Goal: Information Seeking & Learning: Check status

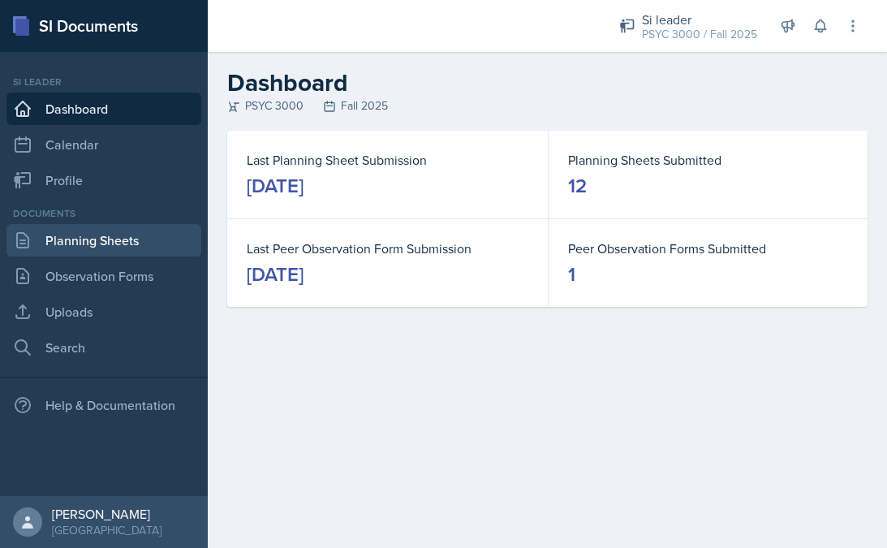
click at [100, 241] on link "Planning Sheets" at bounding box center [103, 240] width 195 height 32
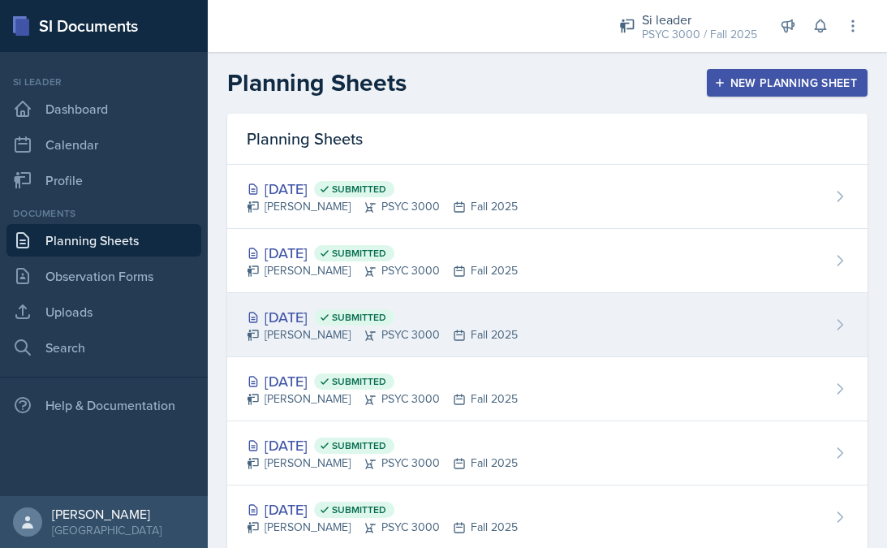
click at [349, 321] on div "[DATE] Submitted" at bounding box center [382, 317] width 271 height 22
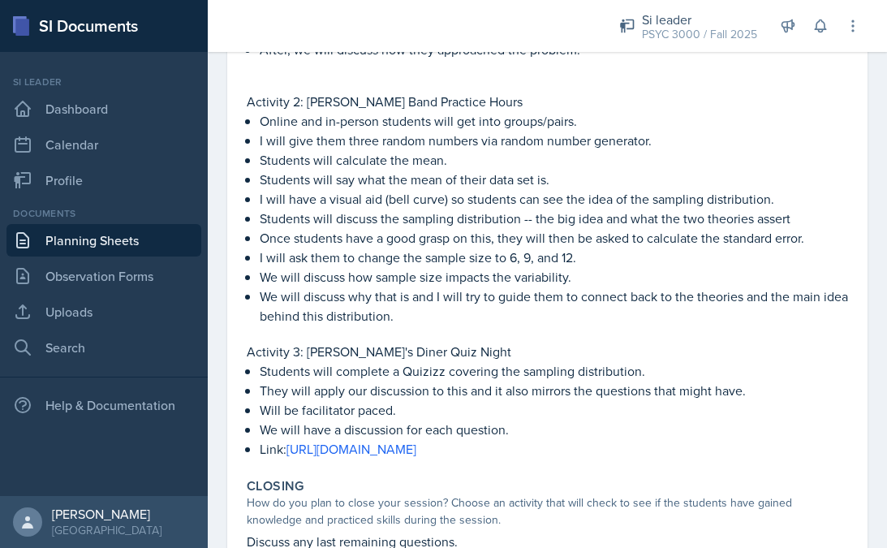
scroll to position [483, 0]
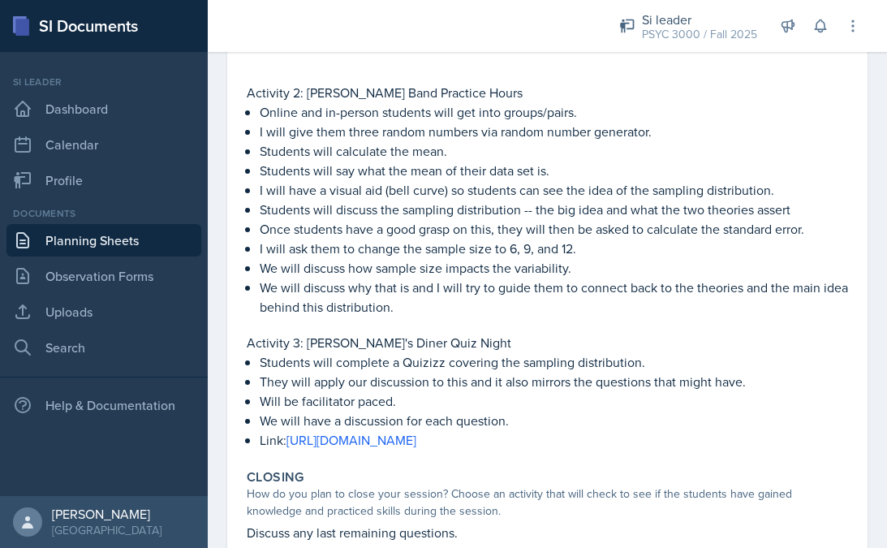
click at [76, 249] on link "Planning Sheets" at bounding box center [103, 240] width 195 height 32
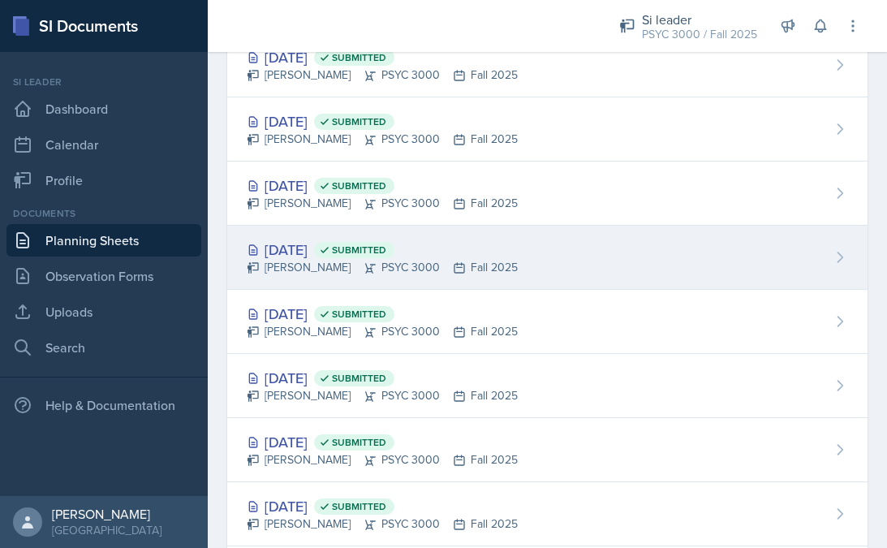
scroll to position [117, 0]
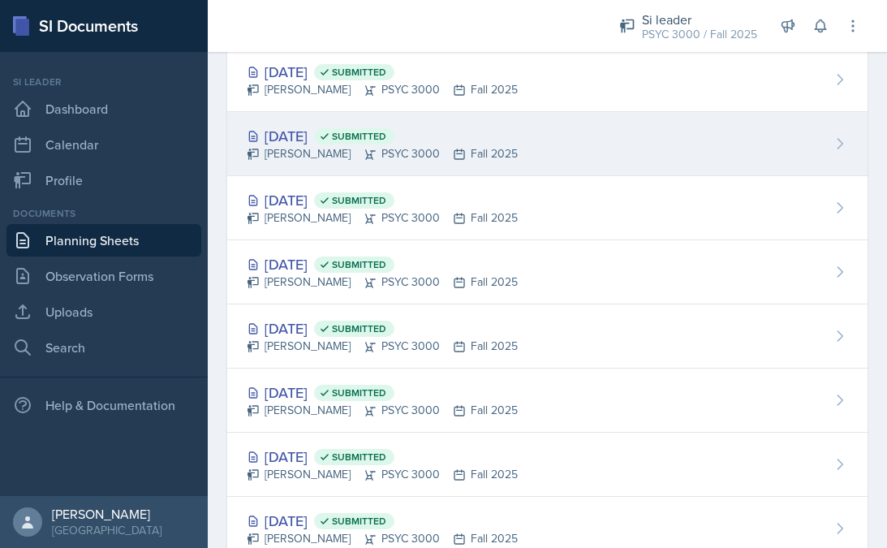
click at [289, 152] on div "[PERSON_NAME] PSYC 3000 Fall 2025" at bounding box center [382, 153] width 271 height 17
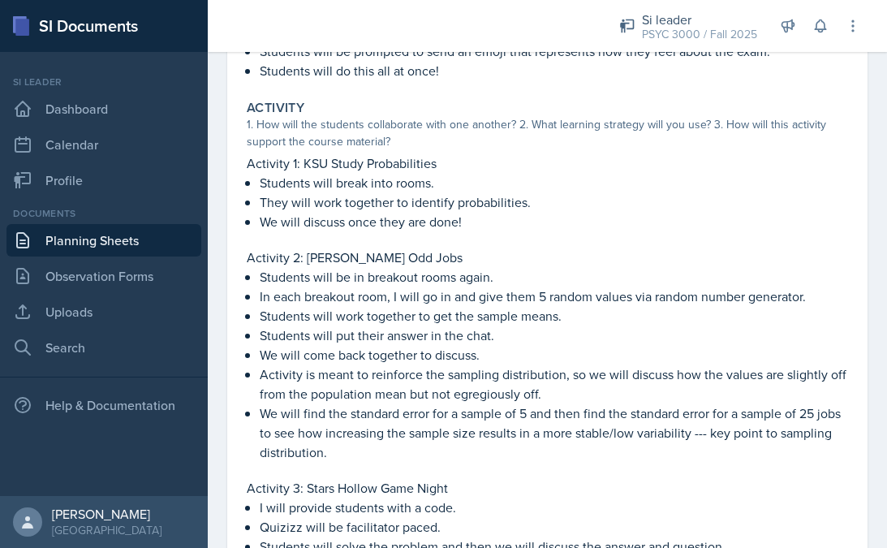
scroll to position [304, 0]
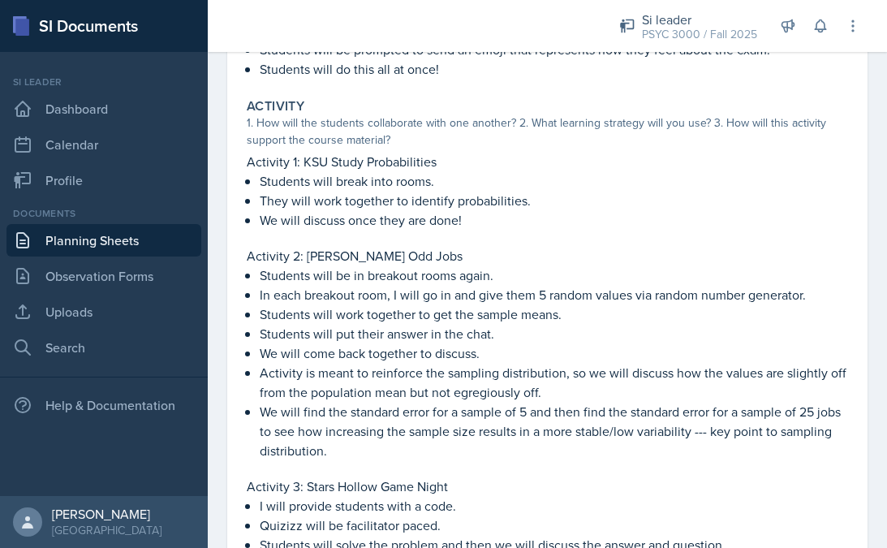
click at [130, 245] on link "Planning Sheets" at bounding box center [103, 240] width 195 height 32
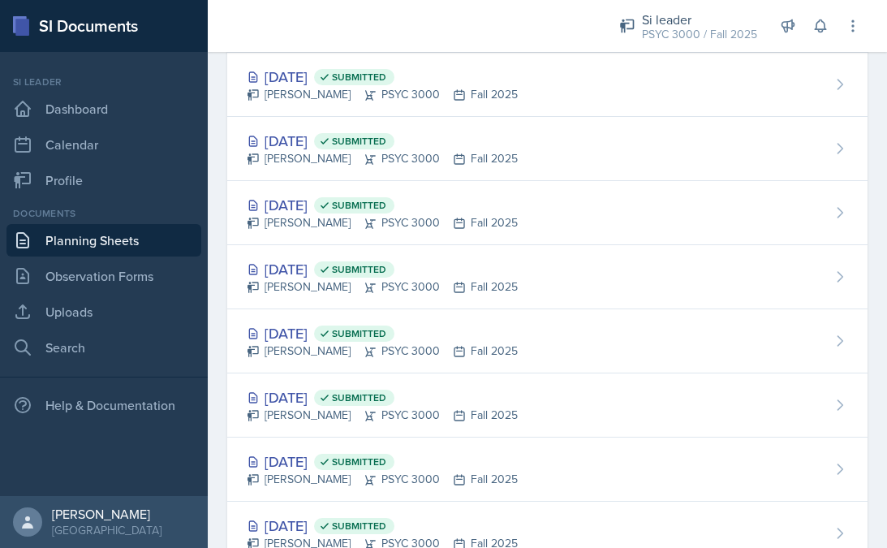
click at [130, 245] on link "Planning Sheets" at bounding box center [103, 240] width 195 height 32
click at [114, 242] on link "Planning Sheets" at bounding box center [103, 240] width 195 height 32
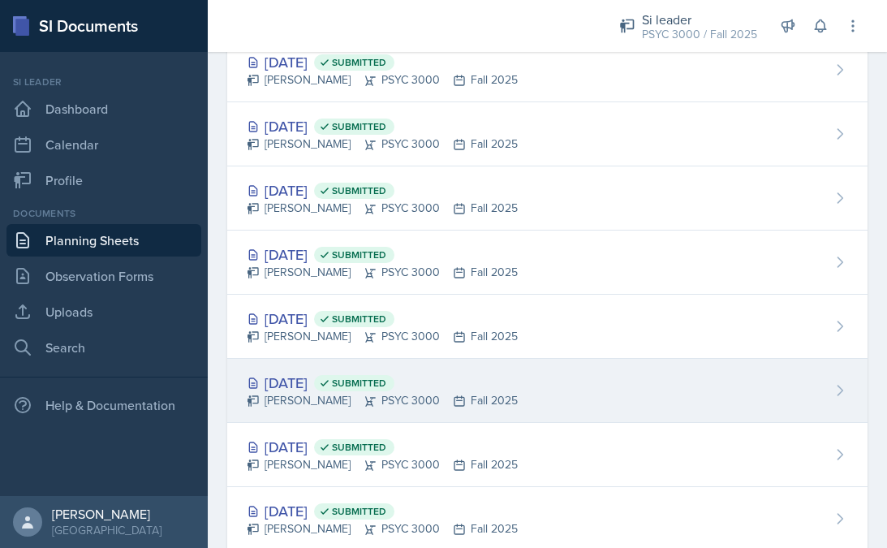
scroll to position [125, 0]
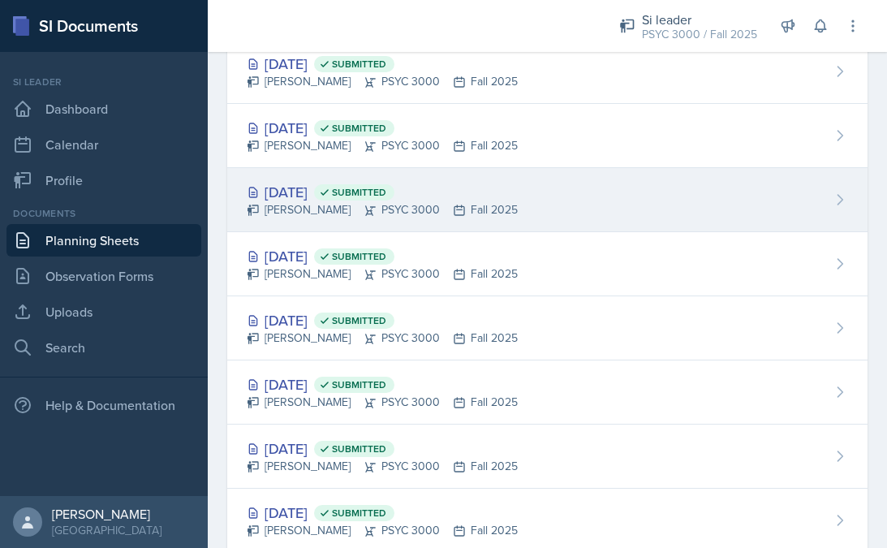
click at [284, 198] on div "[DATE] Submitted" at bounding box center [382, 192] width 271 height 22
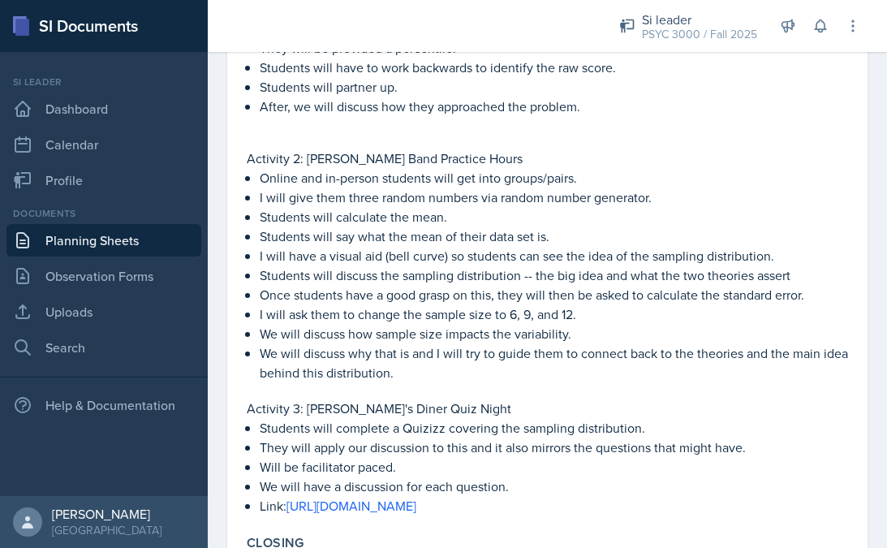
scroll to position [416, 0]
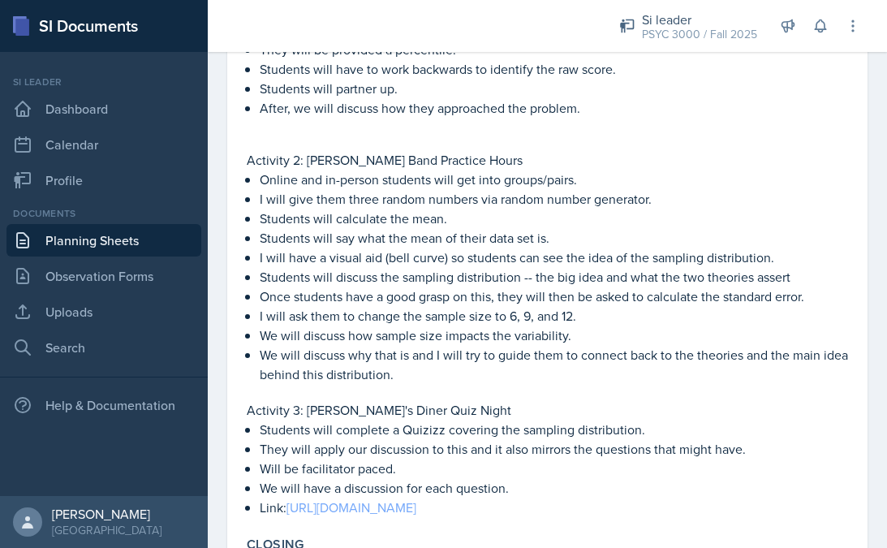
click at [355, 502] on link "[URL][DOMAIN_NAME]" at bounding box center [352, 508] width 130 height 18
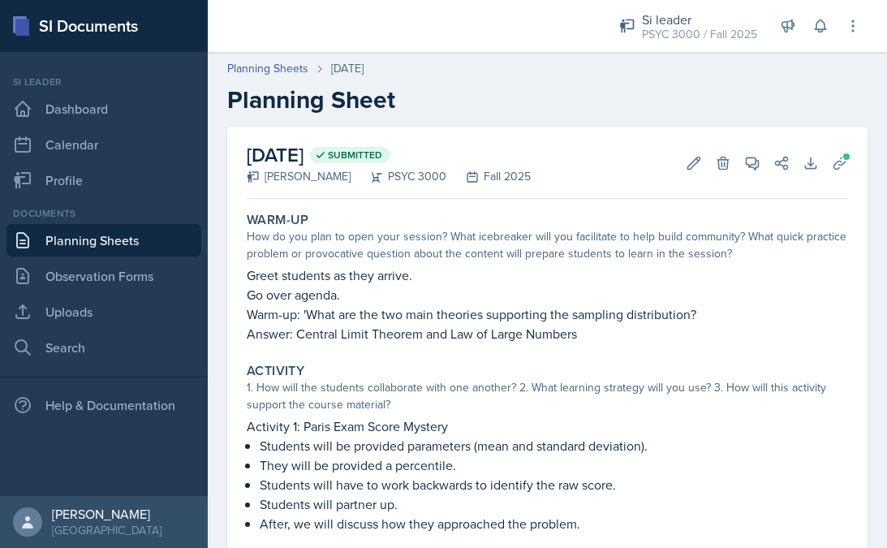
scroll to position [0, 0]
click at [105, 234] on link "Planning Sheets" at bounding box center [103, 240] width 195 height 32
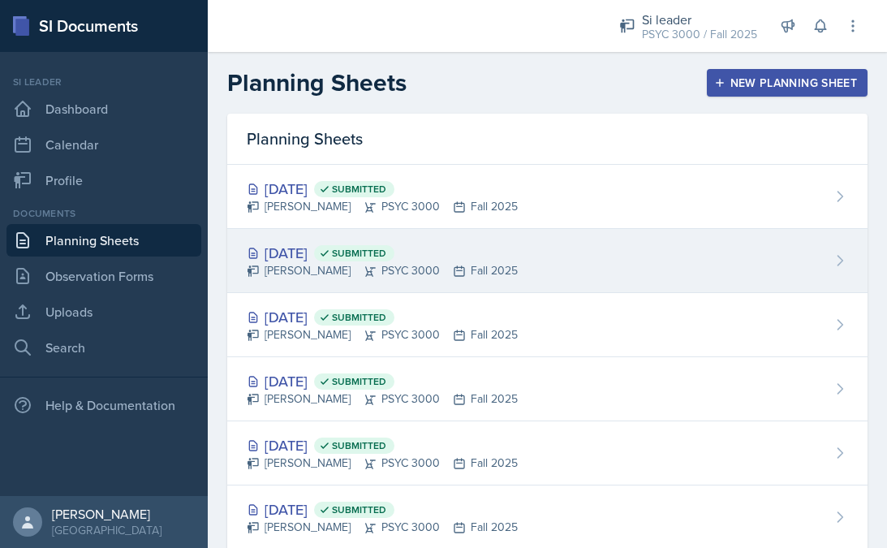
click at [309, 250] on div "[DATE] Submitted" at bounding box center [382, 253] width 271 height 22
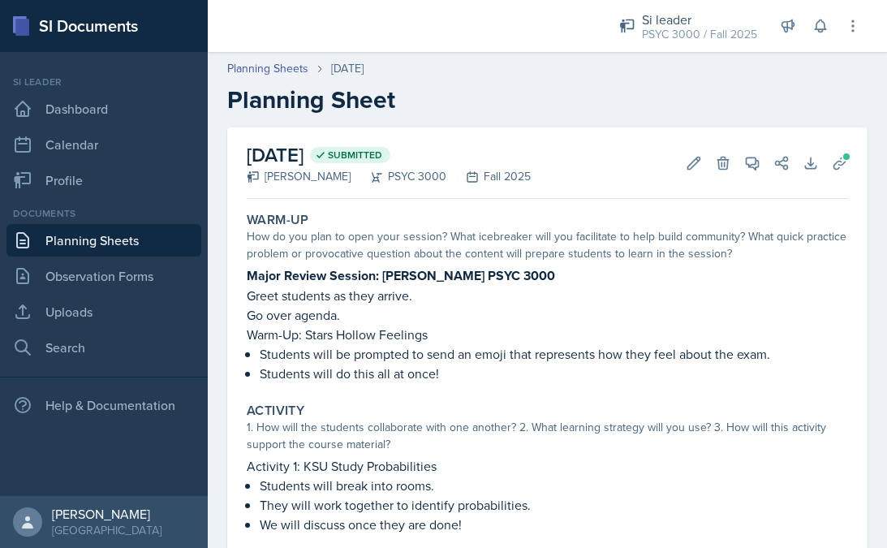
click at [42, 242] on link "Planning Sheets" at bounding box center [103, 240] width 195 height 32
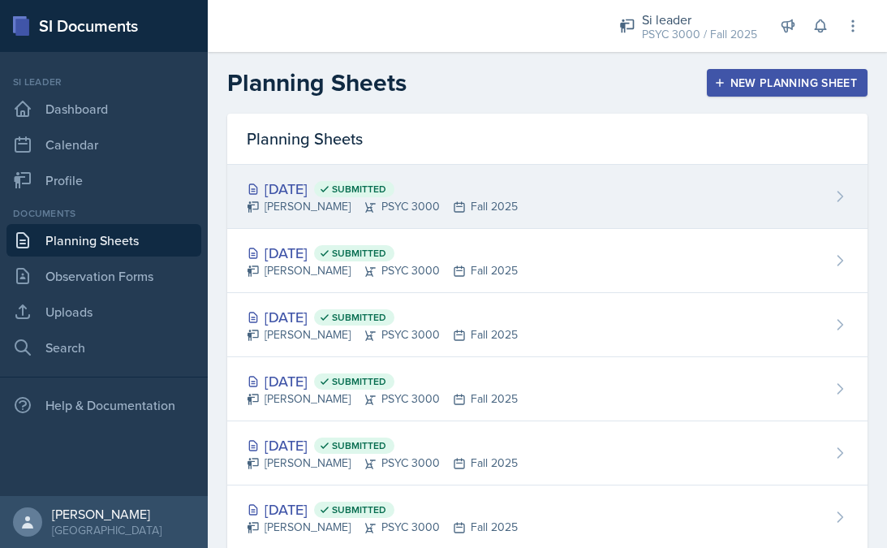
click at [298, 180] on div "[DATE] Submitted" at bounding box center [382, 189] width 271 height 22
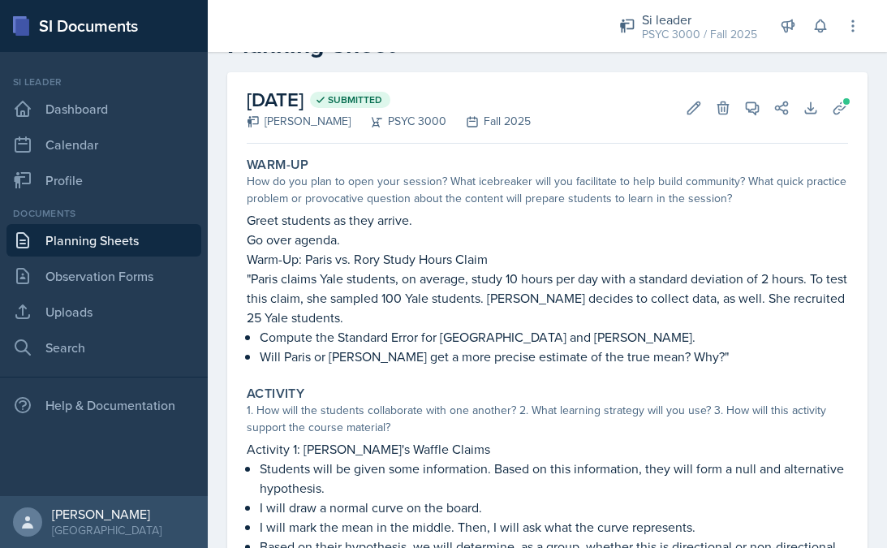
scroll to position [51, 0]
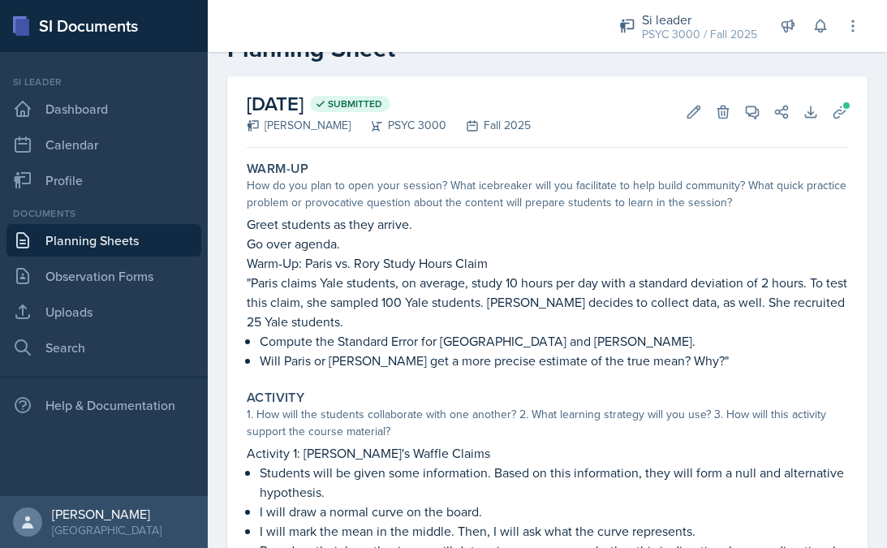
click at [36, 244] on link "Planning Sheets" at bounding box center [103, 240] width 195 height 32
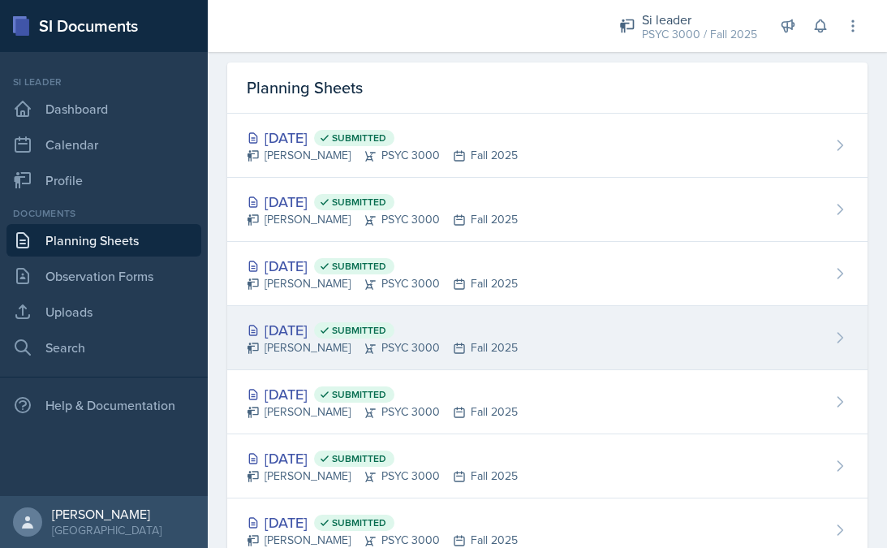
click at [362, 337] on div "[DATE] Submitted" at bounding box center [382, 330] width 271 height 22
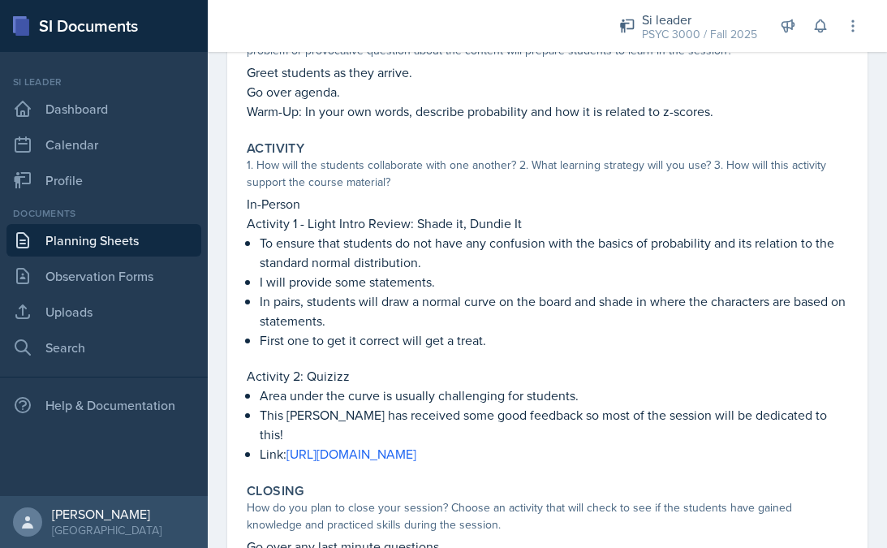
scroll to position [205, 0]
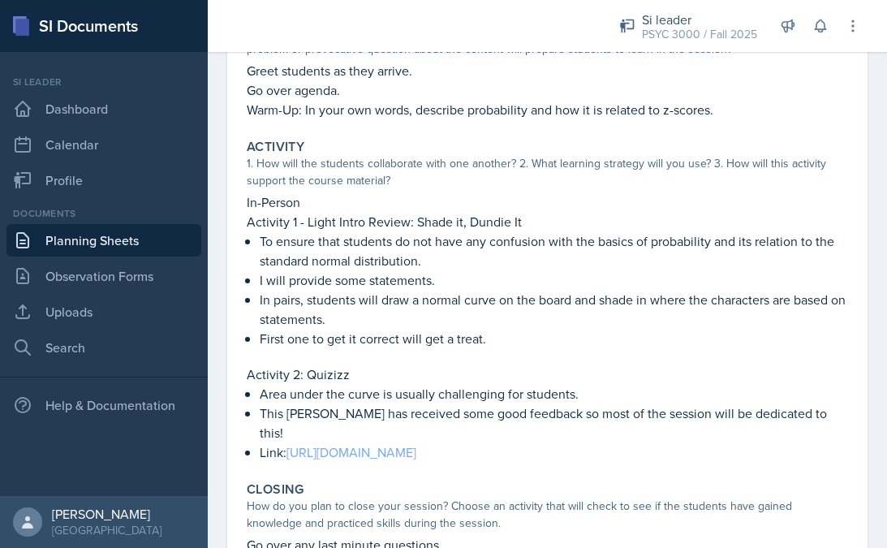
click at [417, 443] on link "[URL][DOMAIN_NAME]" at bounding box center [352, 452] width 130 height 18
click at [112, 244] on link "Planning Sheets" at bounding box center [103, 240] width 195 height 32
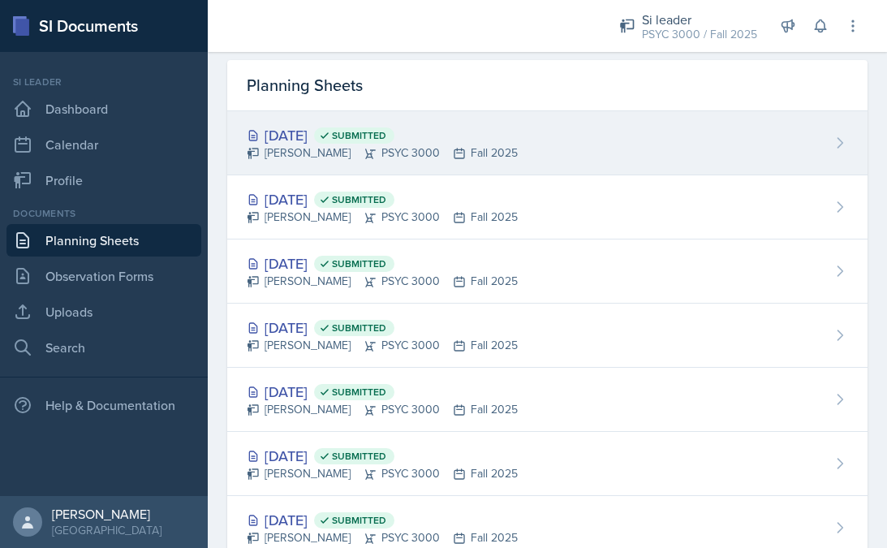
scroll to position [54, 0]
click at [332, 138] on div "[DATE] Submitted" at bounding box center [382, 134] width 271 height 22
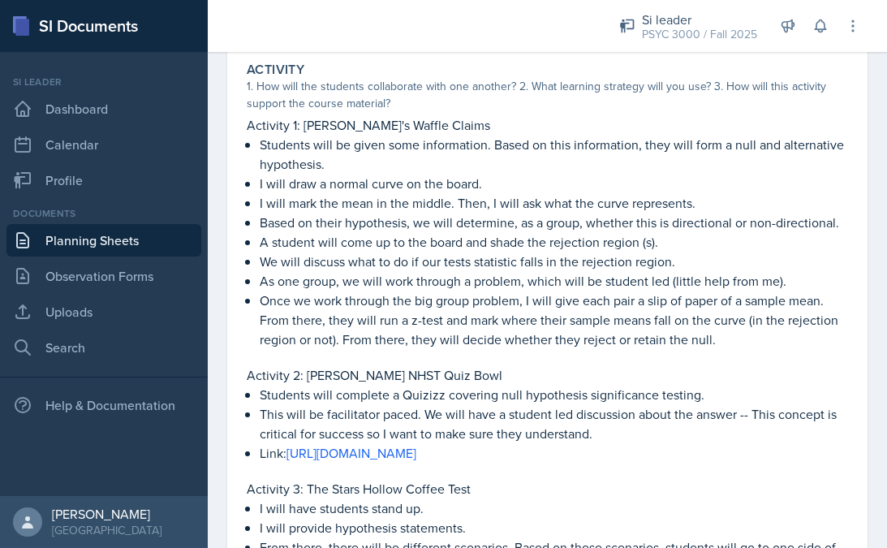
scroll to position [284, 0]
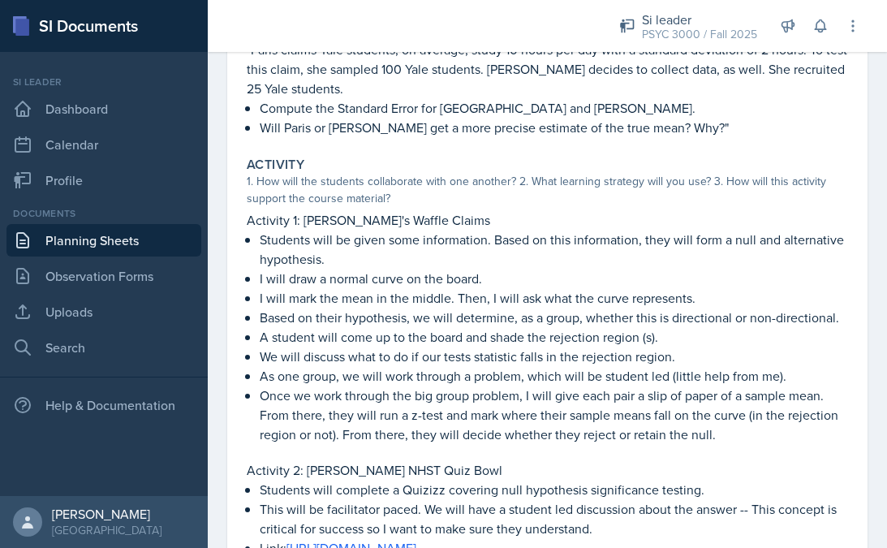
click at [161, 244] on link "Planning Sheets" at bounding box center [103, 240] width 195 height 32
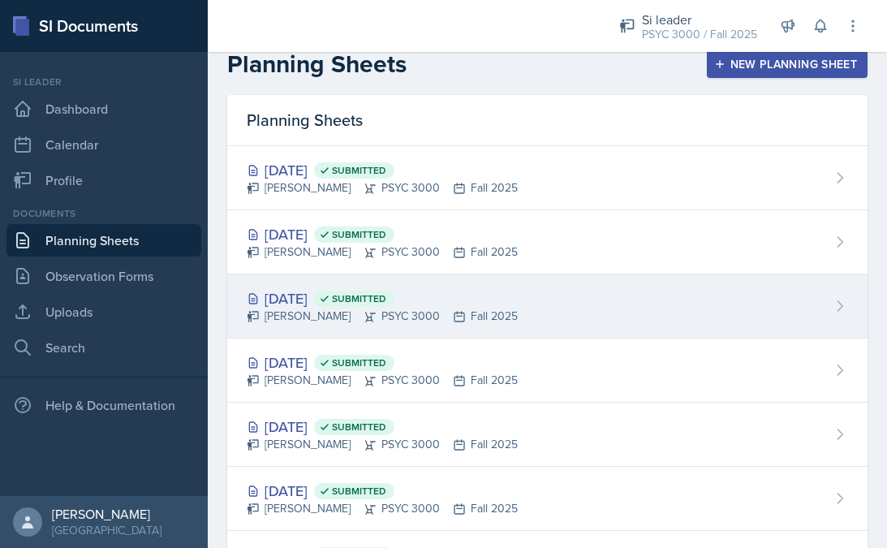
scroll to position [17, 0]
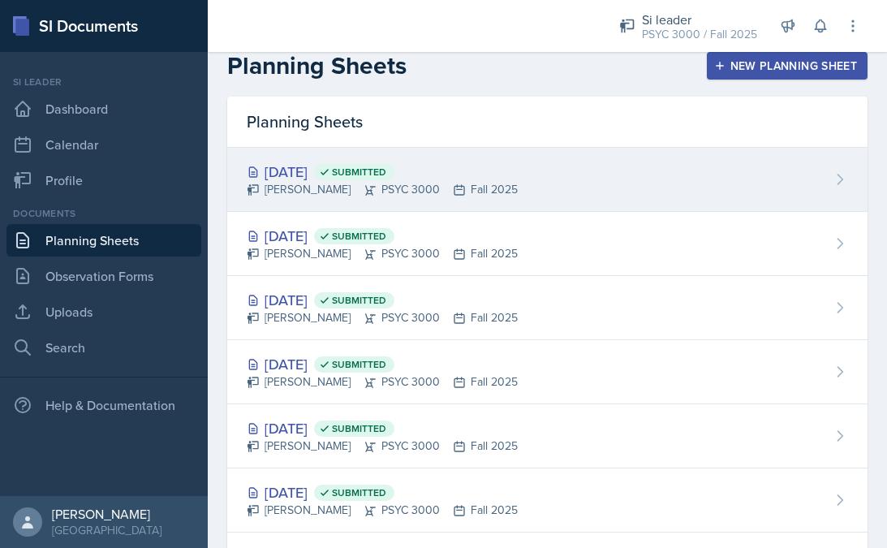
click at [303, 191] on div "[PERSON_NAME] PSYC 3000 Fall 2025" at bounding box center [382, 189] width 271 height 17
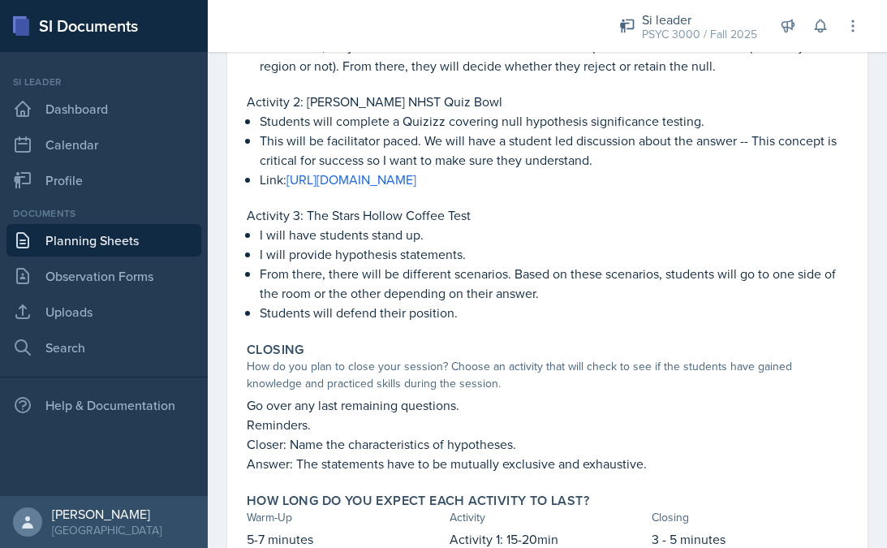
scroll to position [650, 0]
